Goal: Task Accomplishment & Management: Manage account settings

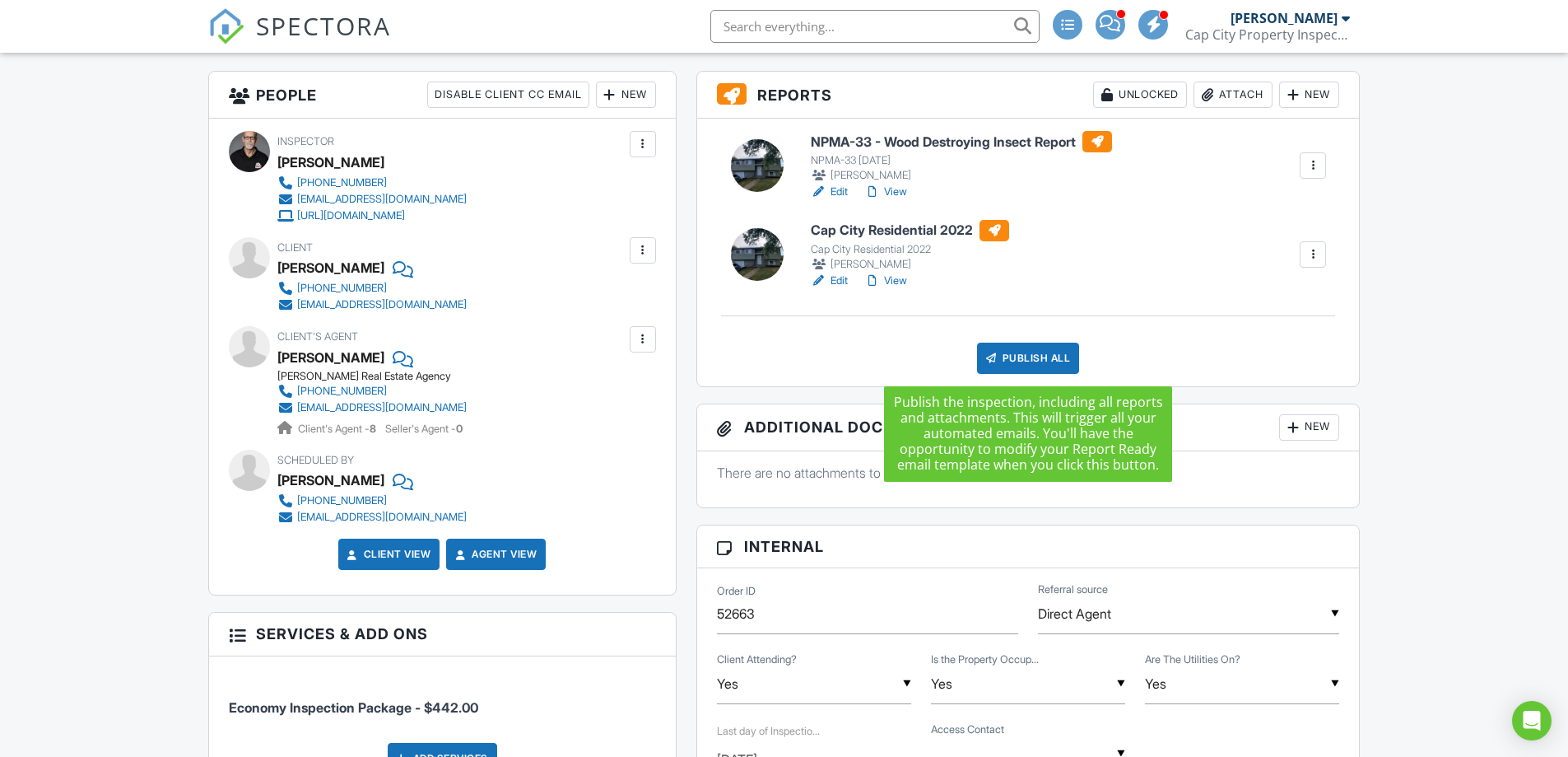
click at [1028, 359] on div "Publish All" at bounding box center [1029, 358] width 103 height 31
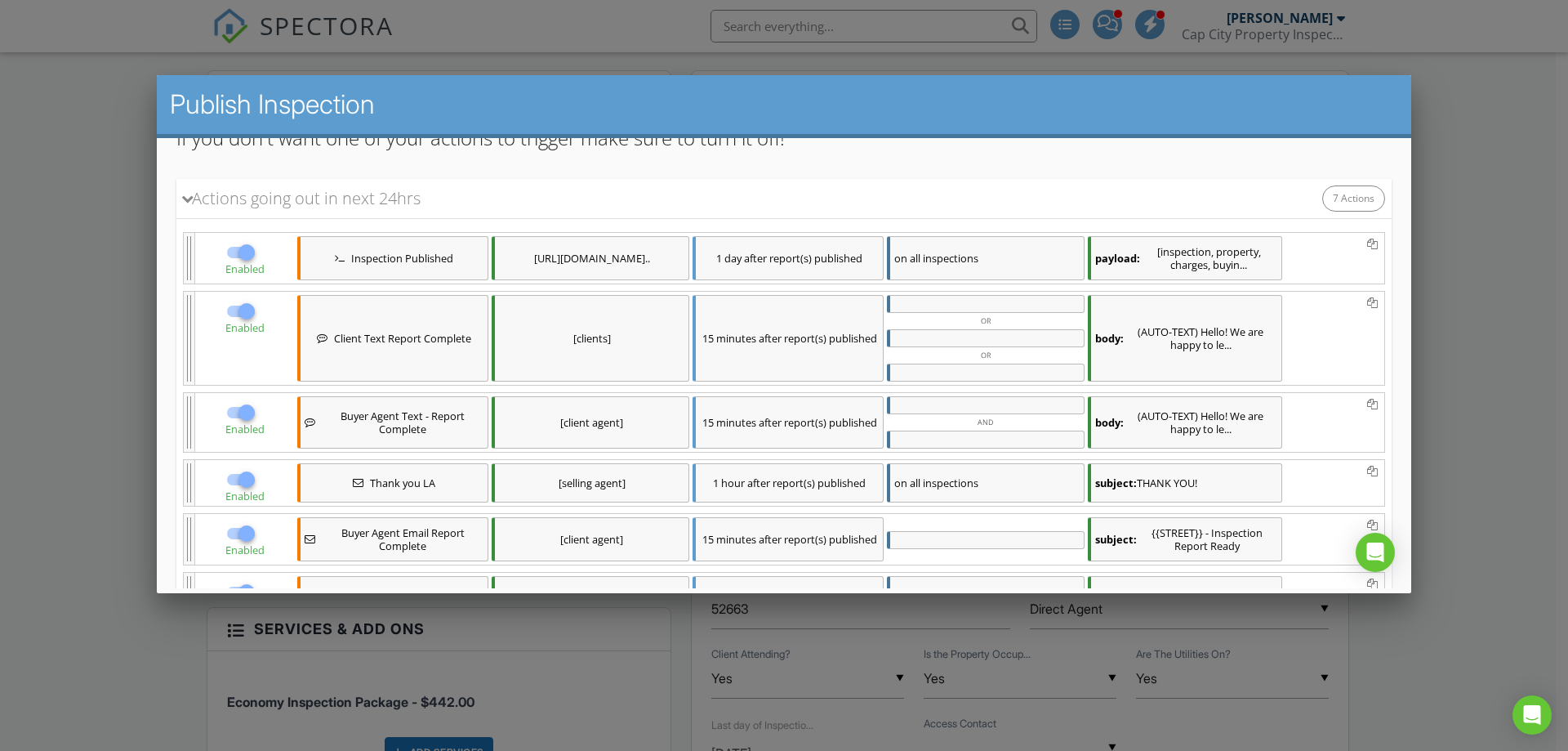
scroll to position [409, 0]
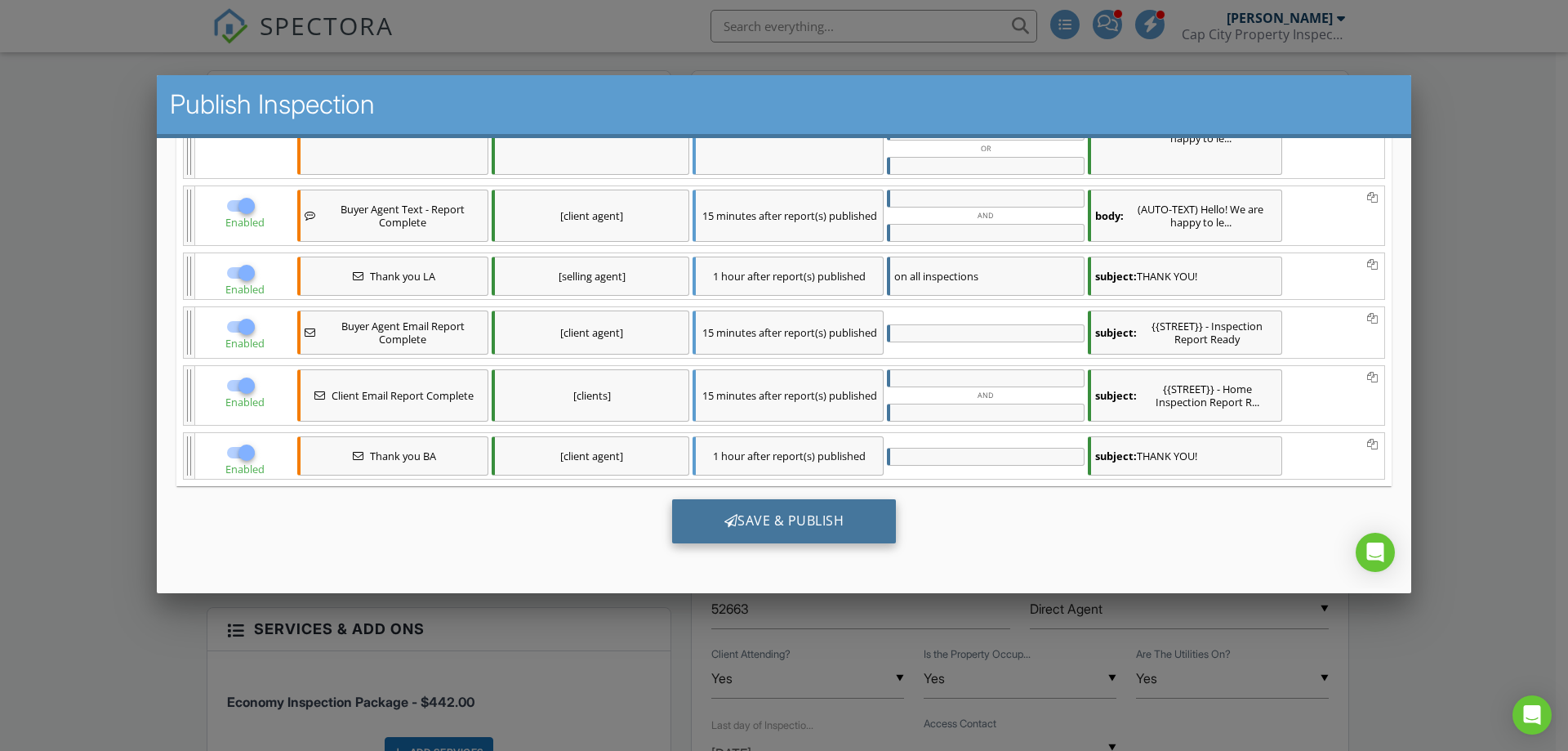
click at [786, 526] on div "Save & Publish" at bounding box center [784, 520] width 225 height 44
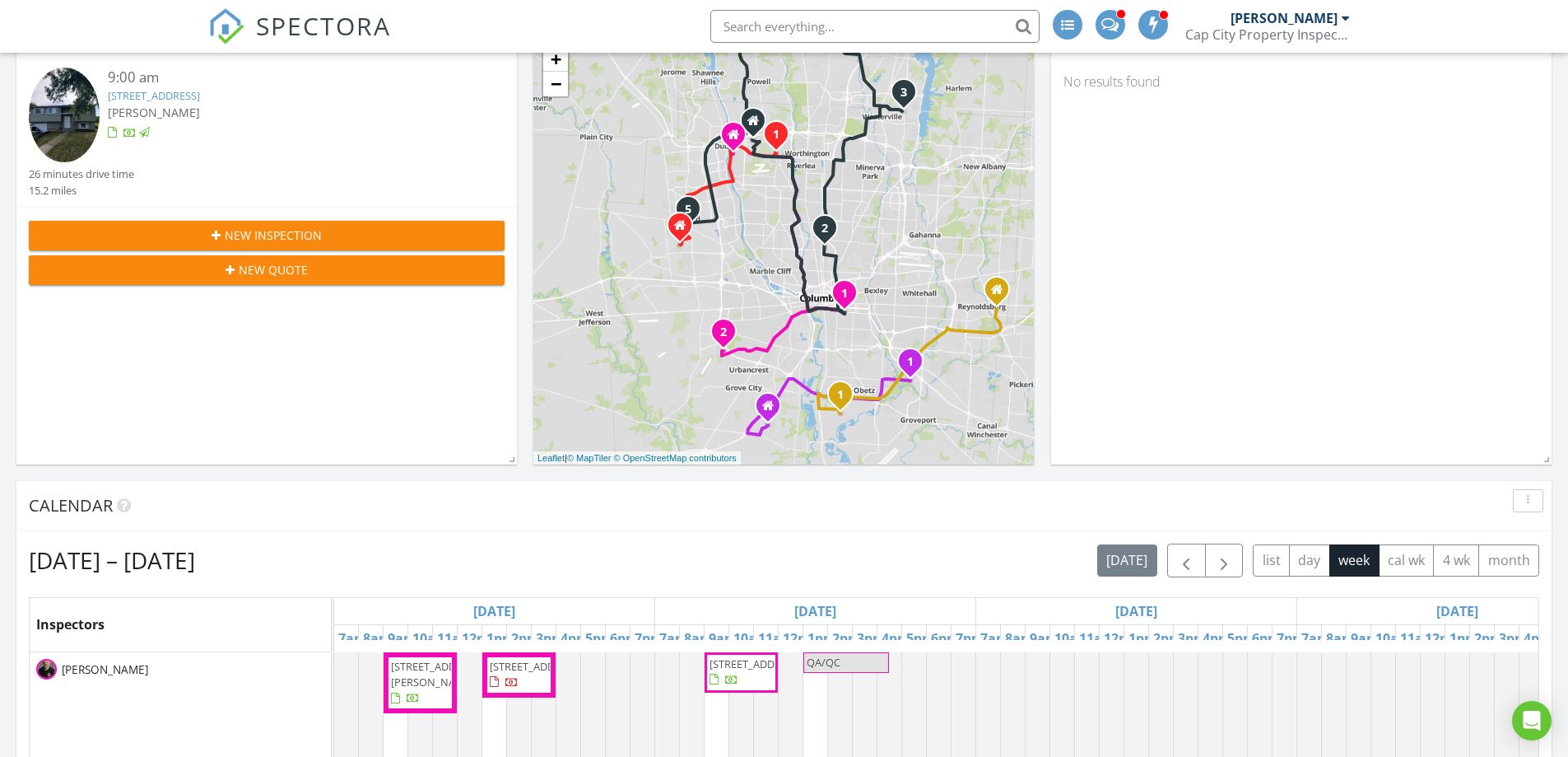
scroll to position [82, 0]
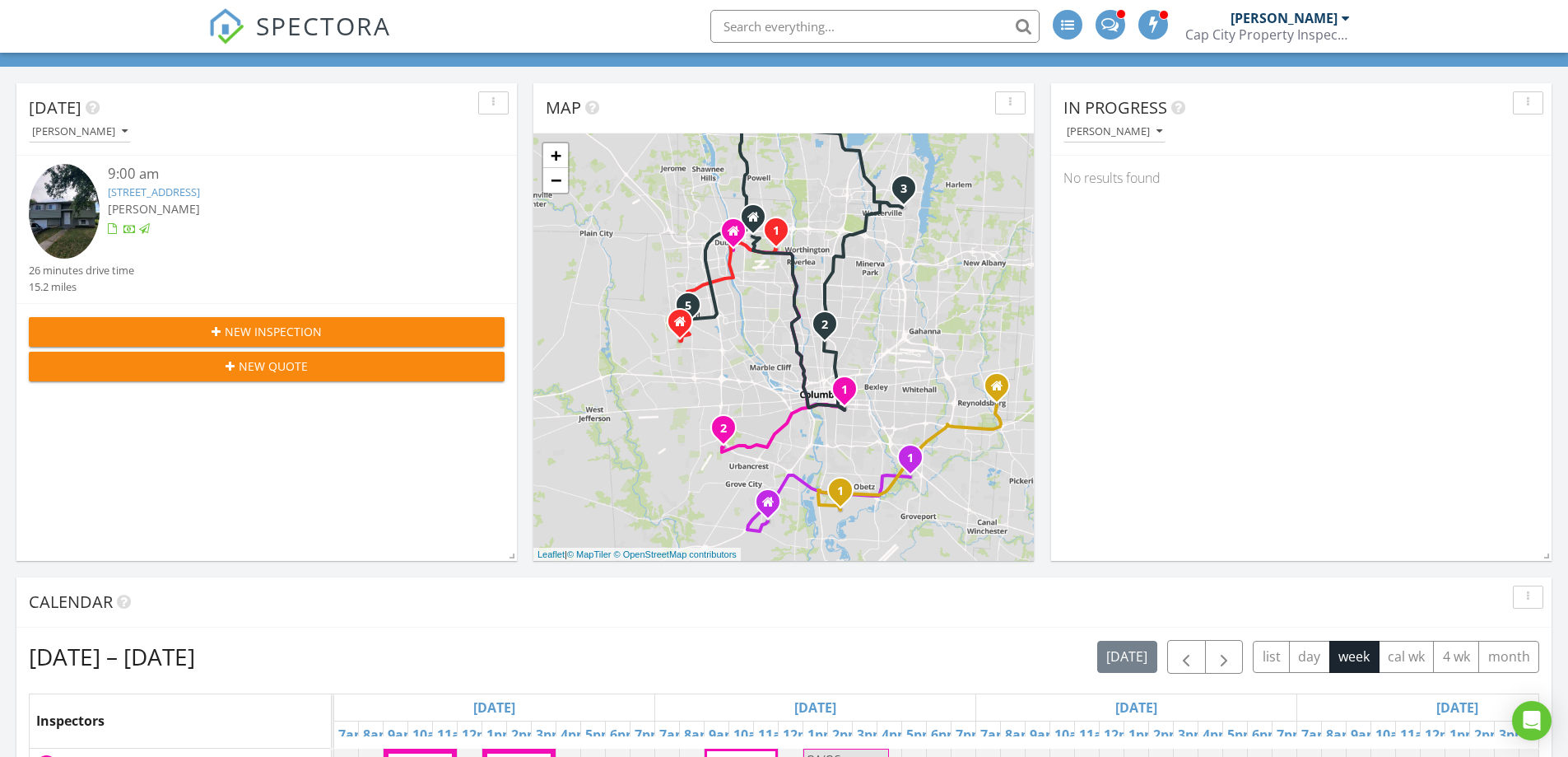
click at [1308, 17] on div "[PERSON_NAME]" at bounding box center [1284, 17] width 107 height 17
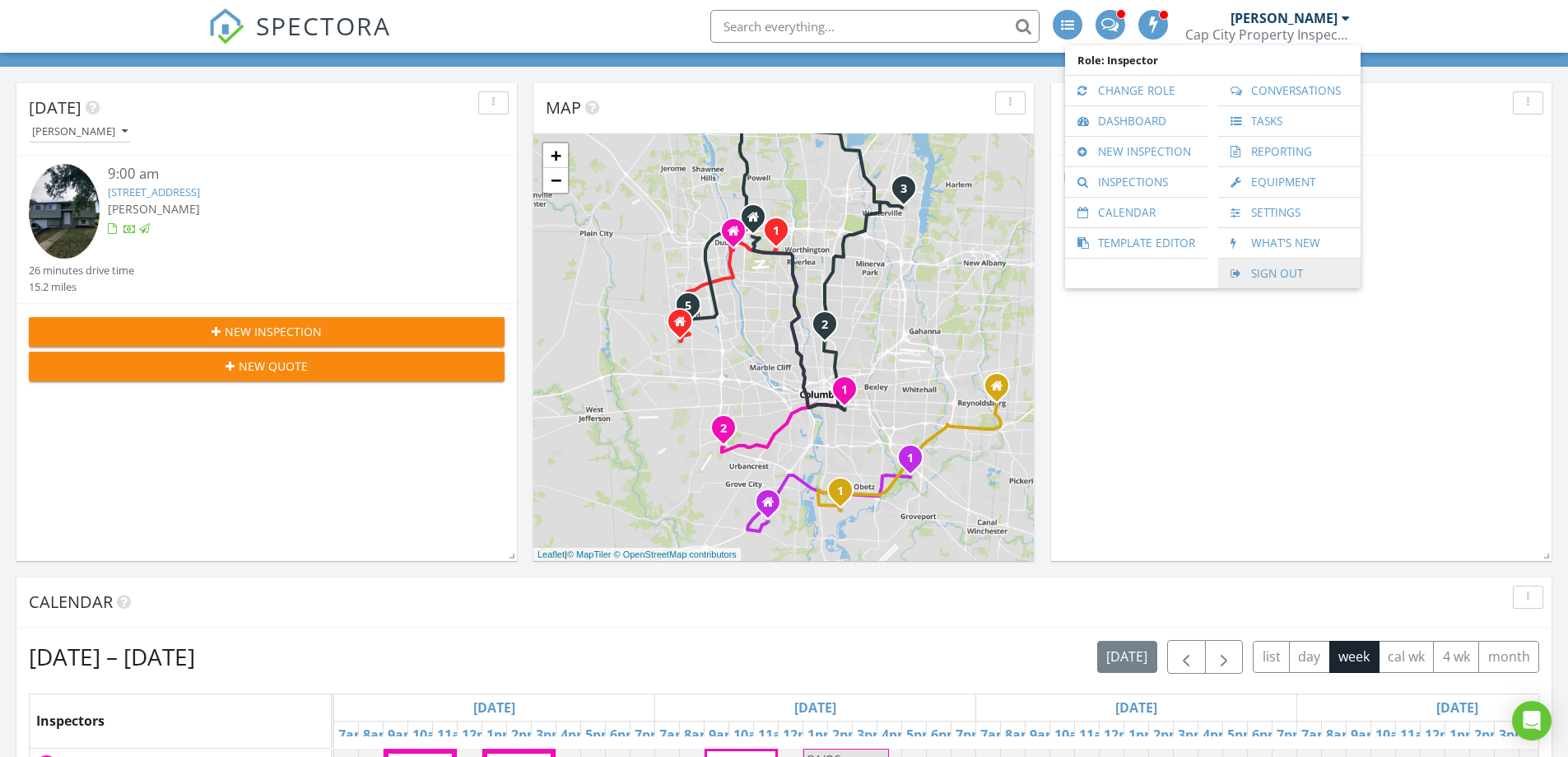
click at [1270, 271] on link "Sign Out" at bounding box center [1289, 274] width 126 height 30
